Goal: Answer question/provide support: Share knowledge or assist other users

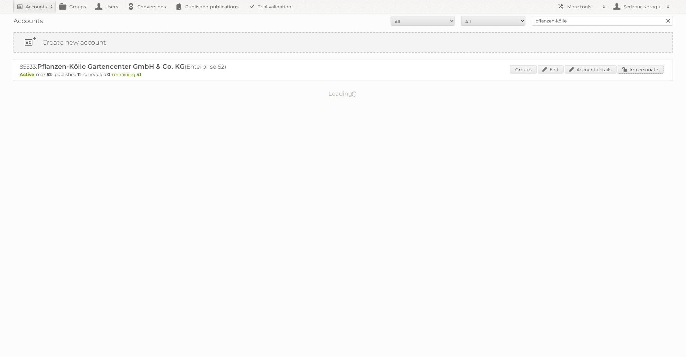
click at [636, 72] on link "Impersonate" at bounding box center [640, 69] width 45 height 8
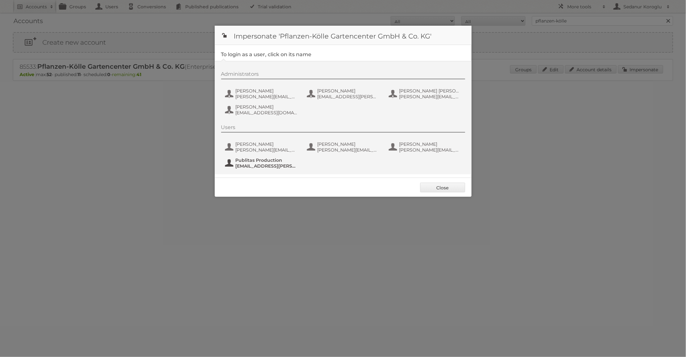
click at [277, 166] on span "fs+Pflanzen-Koelle@publitas.com" at bounding box center [267, 166] width 62 height 6
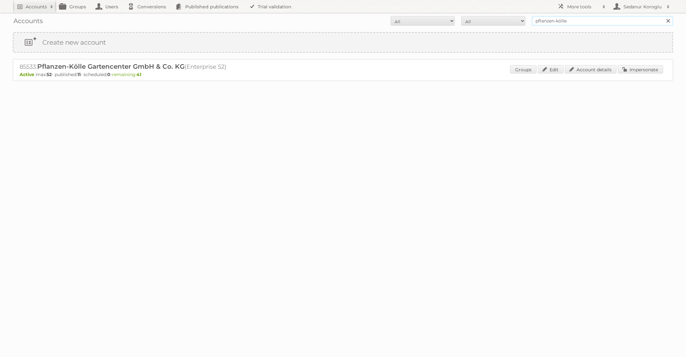
drag, startPoint x: 577, startPoint y: 21, endPoint x: 487, endPoint y: 18, distance: 90.0
click at [487, 18] on form "All Active Expired Pending All Paid Trials Self service pflanzen-kölle Search" at bounding box center [343, 21] width 661 height 10
type input "[PERSON_NAME] NL"
click at [664, 16] on input "Search" at bounding box center [669, 21] width 10 height 10
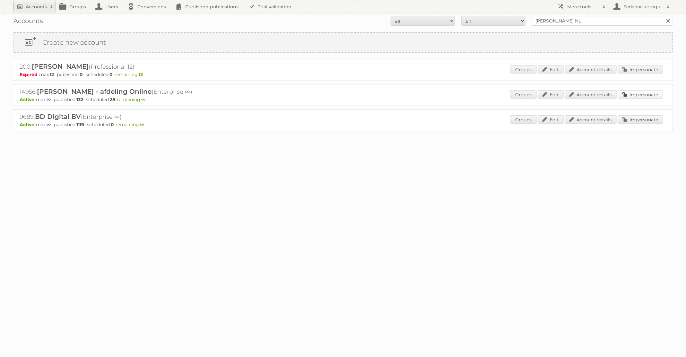
click at [638, 97] on link "Impersonate" at bounding box center [640, 94] width 45 height 8
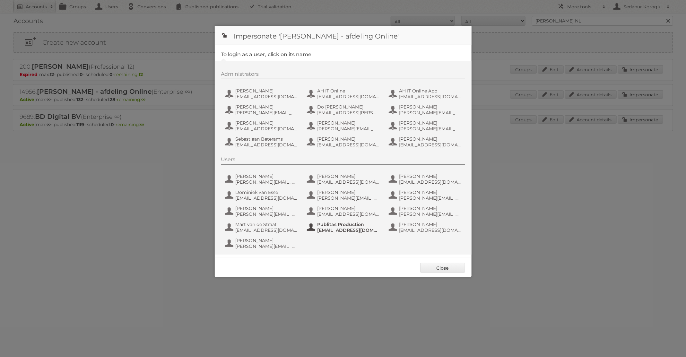
click at [330, 227] on span "[EMAIL_ADDRESS][DOMAIN_NAME]" at bounding box center [349, 230] width 62 height 6
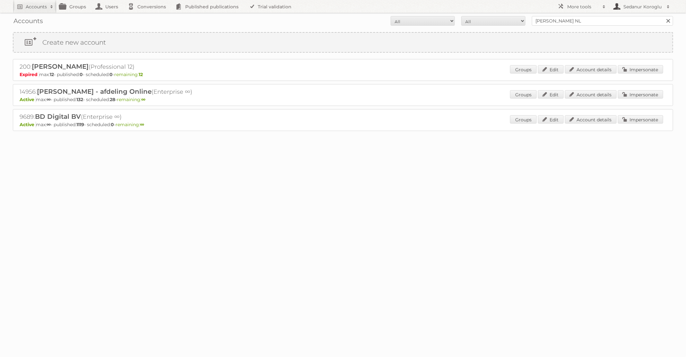
click at [646, 11] on link "Sedanur Koroglu" at bounding box center [641, 6] width 64 height 13
click at [633, 19] on link "Sign out" at bounding box center [642, 18] width 64 height 10
